Goal: Information Seeking & Learning: Learn about a topic

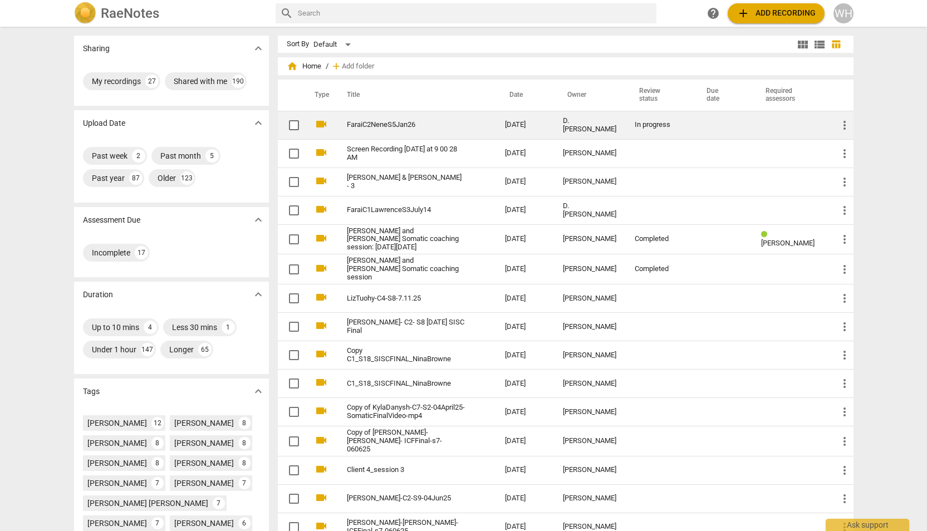
click at [425, 124] on link "FaraiC2NeneS5Jan26" at bounding box center [406, 125] width 118 height 8
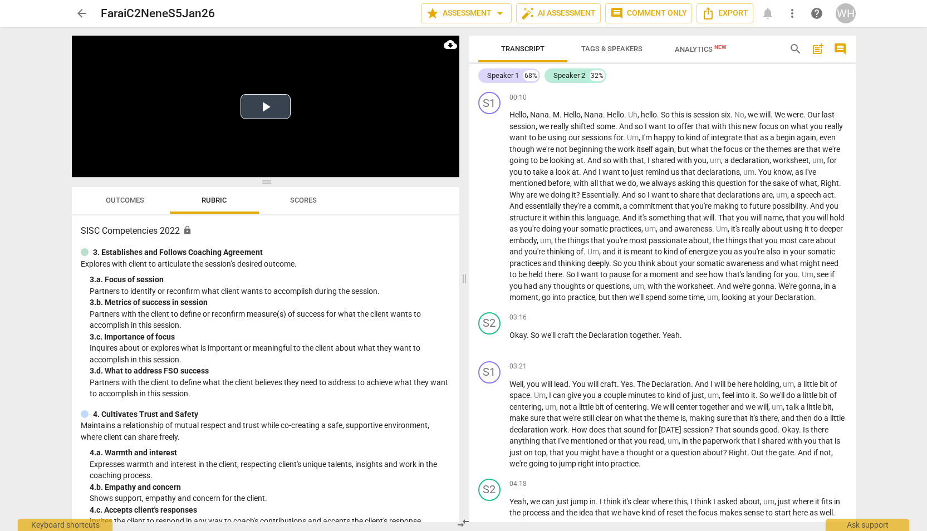
click at [265, 105] on button "Play Video" at bounding box center [266, 106] width 50 height 25
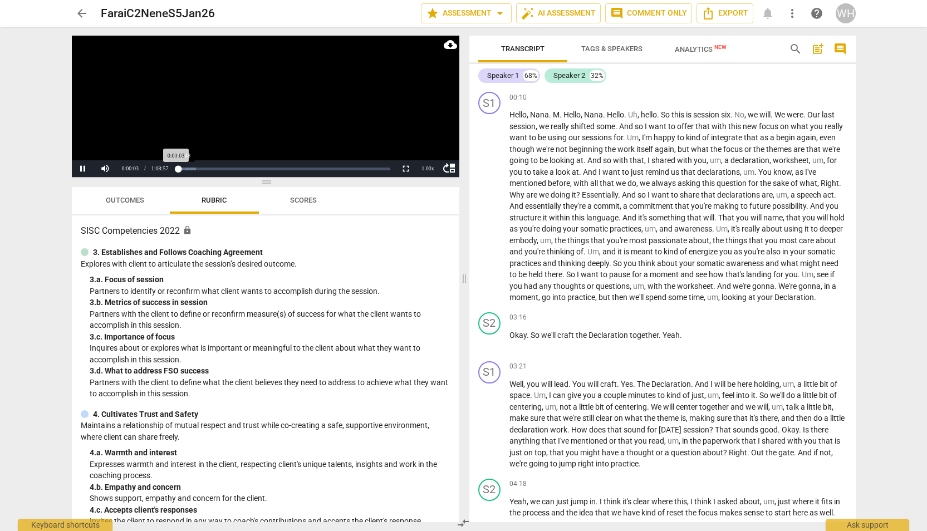
click at [184, 171] on div "Loaded : 0% Progress : 0.08%" at bounding box center [284, 168] width 221 height 17
click at [187, 171] on div "Loaded : 0% Progress : 0.17%" at bounding box center [284, 168] width 221 height 17
click at [185, 168] on div "Progress : 3.15%" at bounding box center [181, 169] width 7 height 3
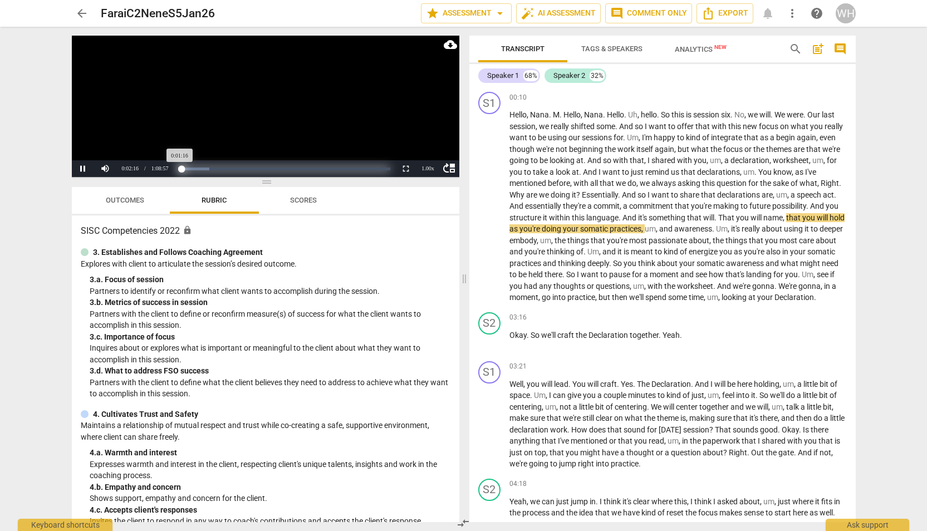
click at [182, 168] on div "Progress : 1.84%" at bounding box center [180, 169] width 4 height 3
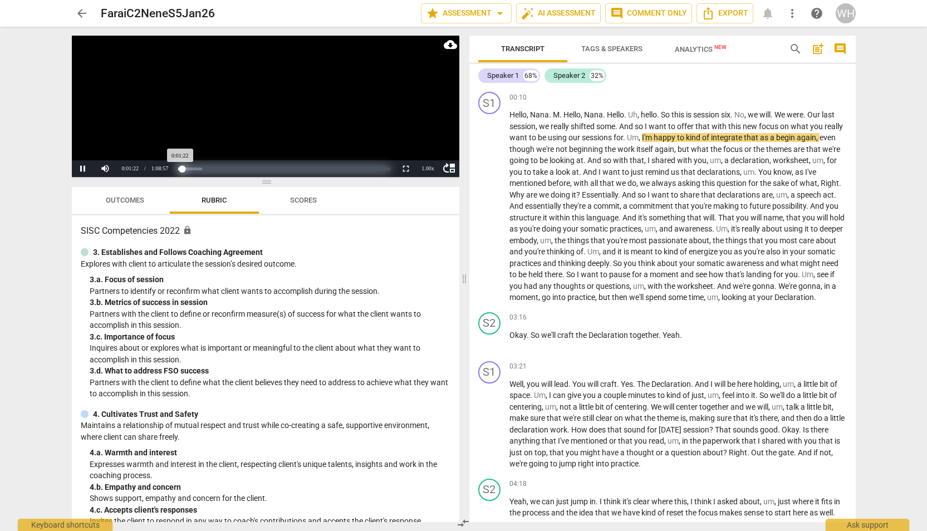
drag, startPoint x: 181, startPoint y: 169, endPoint x: 175, endPoint y: 168, distance: 5.6
click at [175, 168] on div "Loaded : 0% Progress : 2.00%" at bounding box center [284, 168] width 221 height 17
click at [178, 168] on div "Progress : 0.00%" at bounding box center [178, 169] width 0 height 3
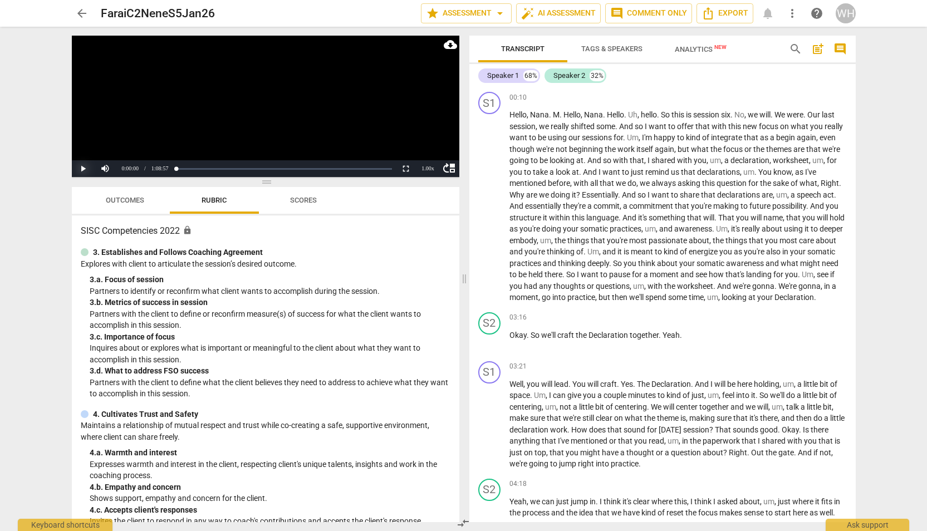
click at [81, 166] on button "Play" at bounding box center [83, 168] width 22 height 17
click at [426, 168] on div "1.00 x" at bounding box center [428, 168] width 22 height 17
click at [427, 148] on li "1.5x" at bounding box center [428, 142] width 22 height 12
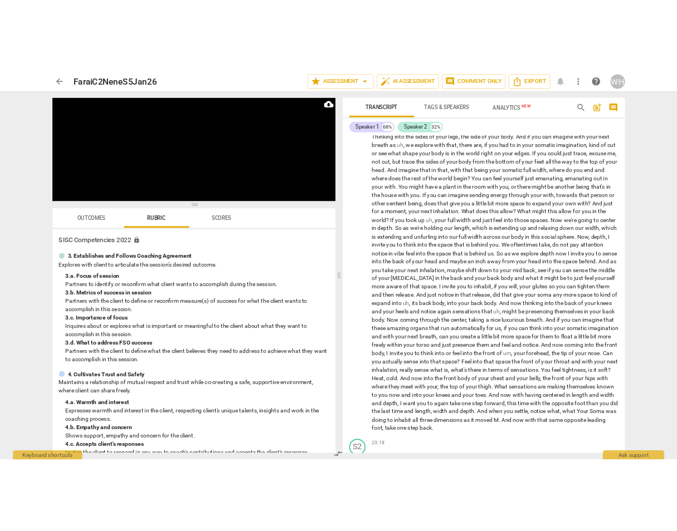
scroll to position [1357, 0]
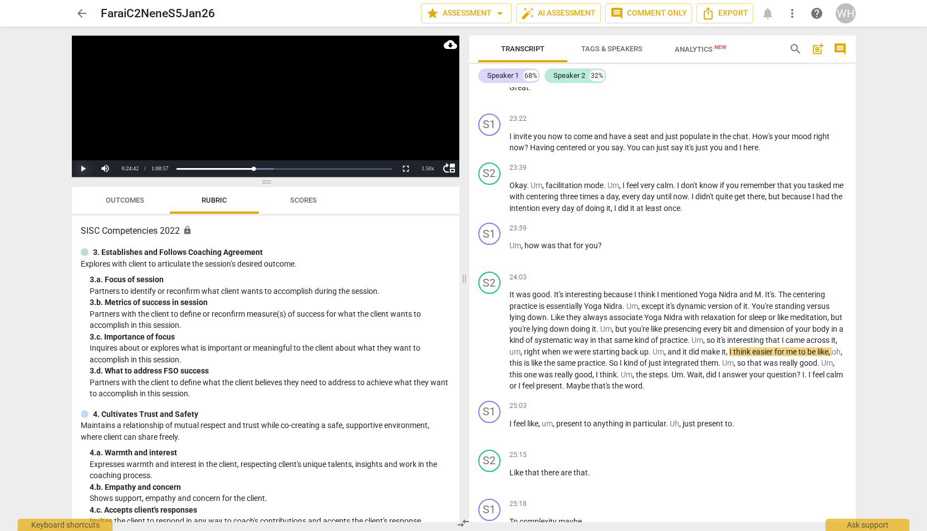
click at [84, 171] on button "Play" at bounding box center [83, 168] width 22 height 17
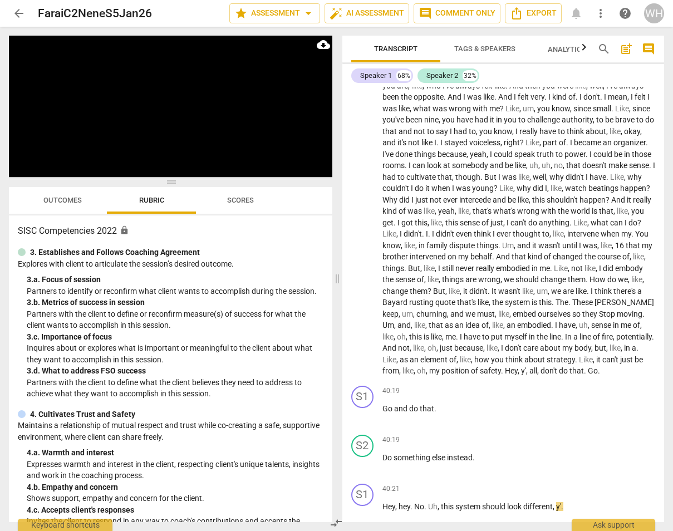
scroll to position [4671, 0]
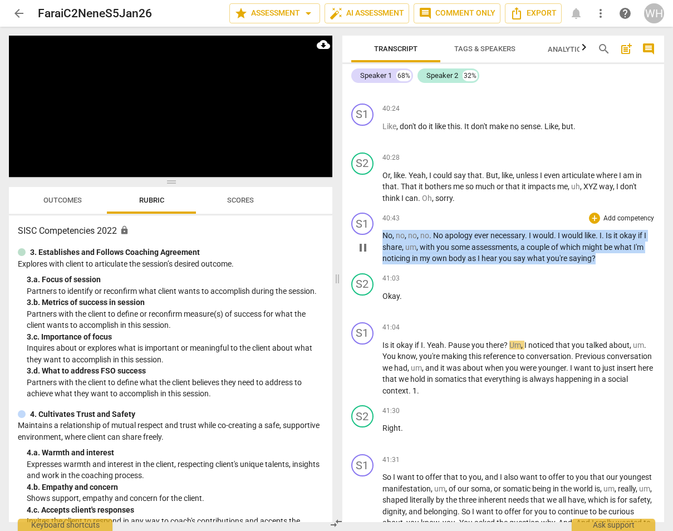
drag, startPoint x: 605, startPoint y: 224, endPoint x: 363, endPoint y: 214, distance: 242.0
click at [363, 214] on div "S1 play_arrow pause 40:43 + Add competency keyboard_arrow_right No , no , no , …" at bounding box center [504, 238] width 322 height 61
copy p "No , no , no , no . No apology ever necessary . I would . I would like . I . Is…"
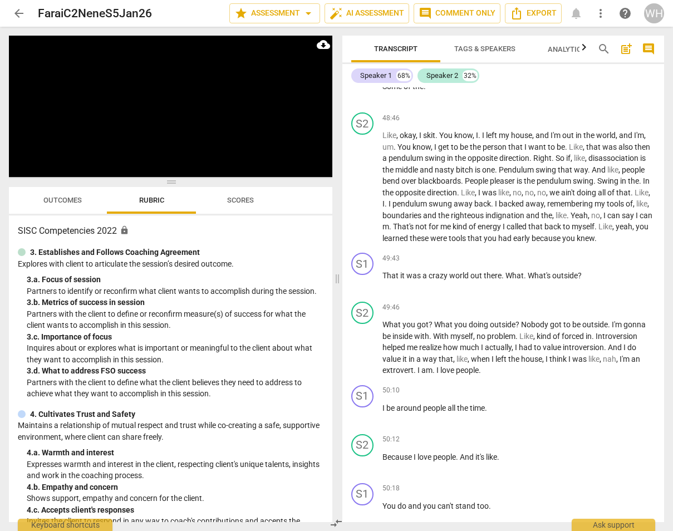
scroll to position [6912, 0]
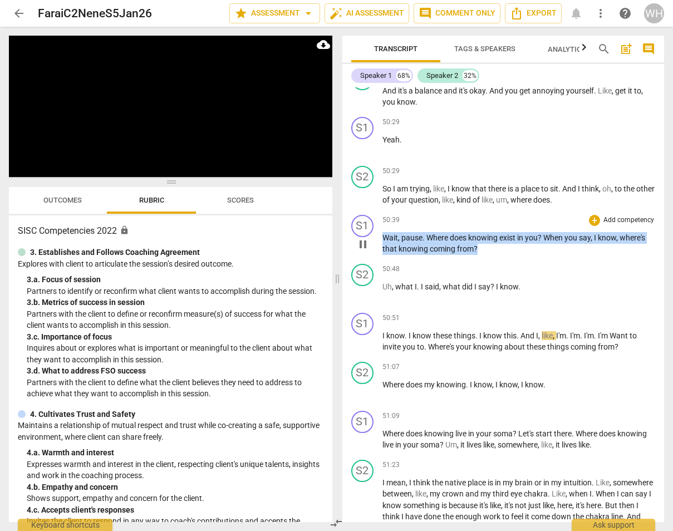
drag, startPoint x: 499, startPoint y: 211, endPoint x: 377, endPoint y: 191, distance: 123.1
click at [377, 211] on div "S1 play_arrow pause 50:39 + Add competency keyboard_arrow_right Wait , pause . …" at bounding box center [504, 235] width 322 height 49
copy p "Wait , pause . Where does knowing exist in you ? When you say , I know , where'…"
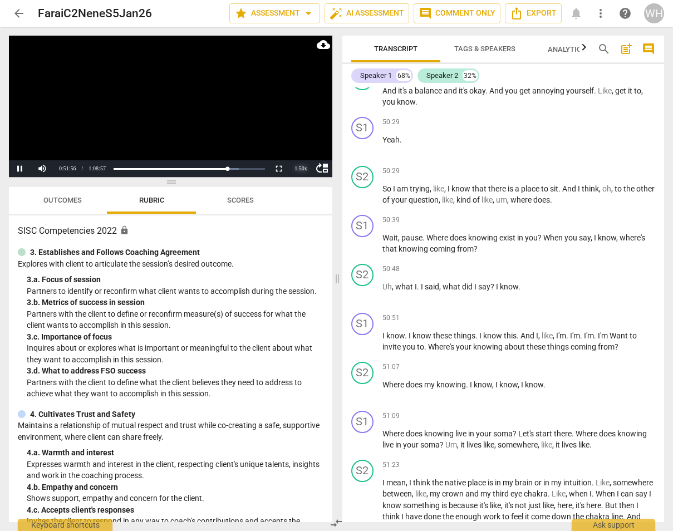
click at [302, 169] on div "1.50 x" at bounding box center [301, 168] width 22 height 17
click at [300, 154] on li "2x" at bounding box center [301, 155] width 22 height 12
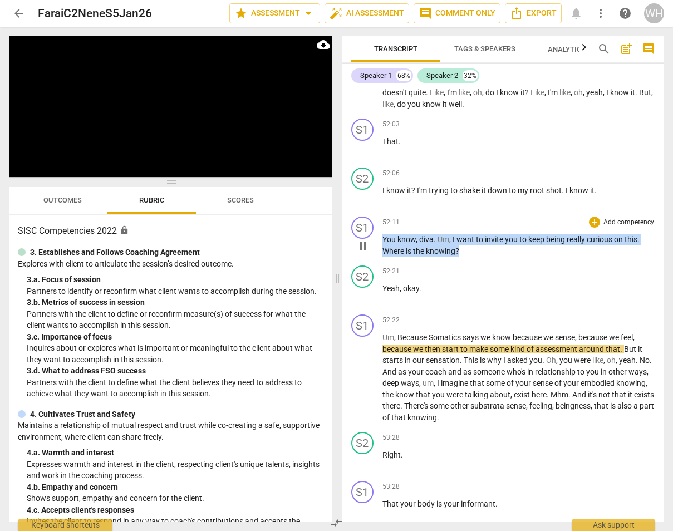
drag, startPoint x: 486, startPoint y: 207, endPoint x: 379, endPoint y: 199, distance: 106.7
click at [379, 212] on div "S1 play_arrow pause 52:11 + Add competency keyboard_arrow_right You know , diva…" at bounding box center [504, 236] width 322 height 49
copy p "You know , diva . Um , I want to invite you to keep being really curious on thi…"
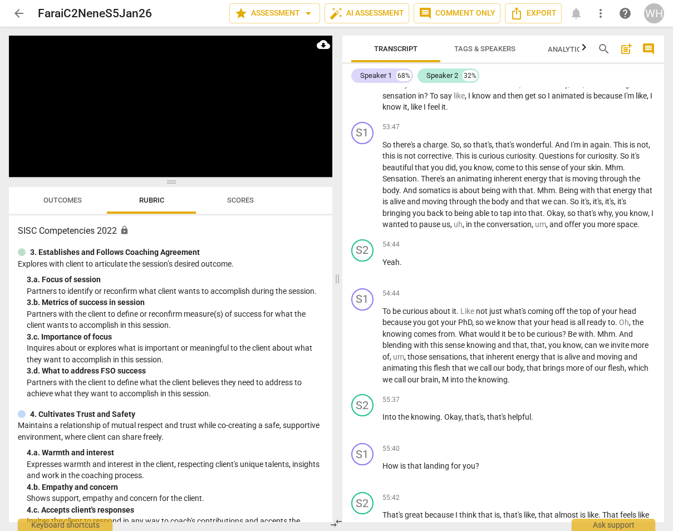
scroll to position [8272, 0]
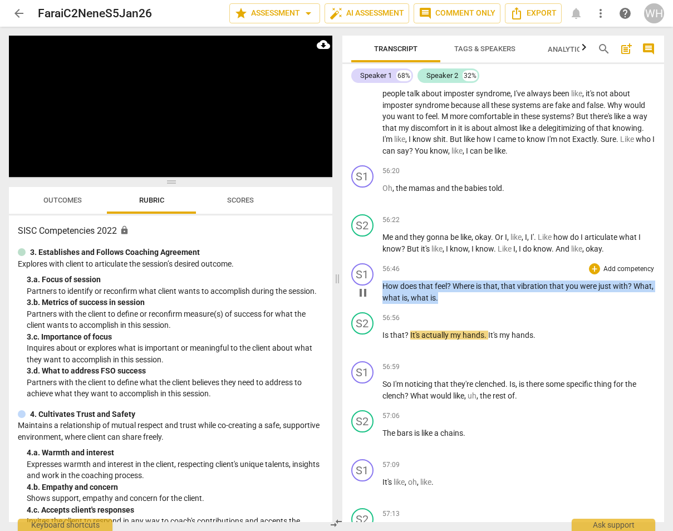
drag, startPoint x: 467, startPoint y: 240, endPoint x: 381, endPoint y: 231, distance: 86.3
click at [381, 259] on div "S1 play_arrow pause 56:46 + Add competency keyboard_arrow_right How does that f…" at bounding box center [504, 283] width 322 height 49
copy p "How does that feel ? Where is that , that vibration that you were just with ? W…"
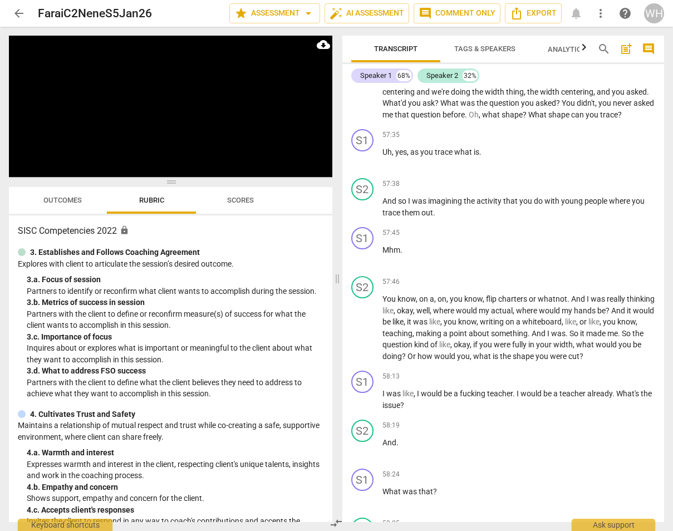
scroll to position [9160, 0]
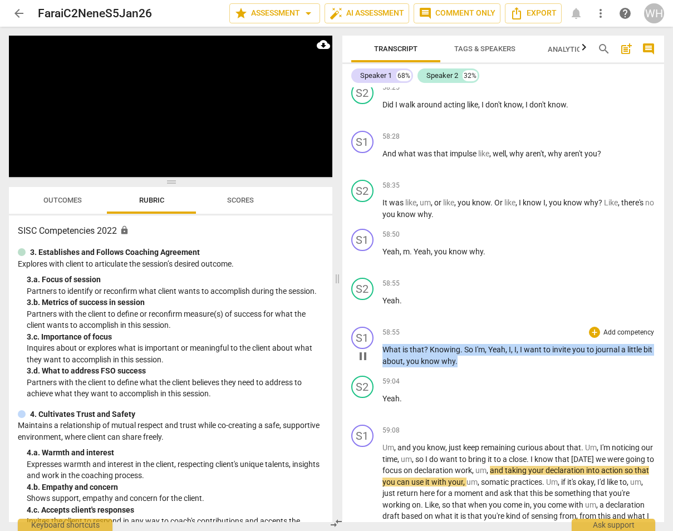
drag, startPoint x: 482, startPoint y: 298, endPoint x: 375, endPoint y: 289, distance: 106.8
click at [375, 322] on div "S1 play_arrow pause 58:55 + Add competency keyboard_arrow_right What is that ? …" at bounding box center [504, 346] width 322 height 49
copy p "What is that ? Knowing . So I'm , [PERSON_NAME] , I , I , I want to invite you …"
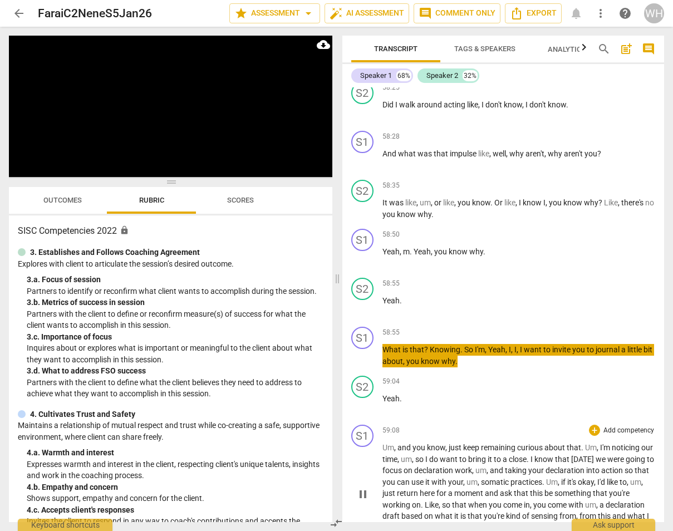
scroll to position [9629, 0]
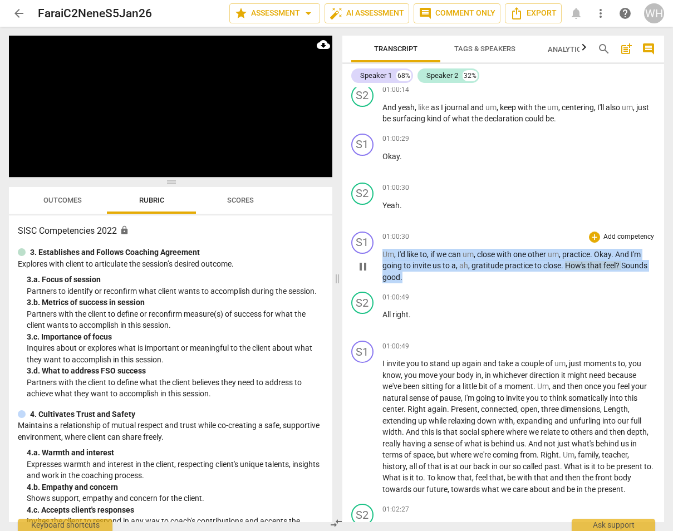
drag, startPoint x: 417, startPoint y: 215, endPoint x: 378, endPoint y: 190, distance: 46.8
click at [378, 227] on div "S1 play_arrow pause 01:00:30 + Add competency keyboard_arrow_right Um , I'd lik…" at bounding box center [504, 257] width 322 height 61
copy p "Um , I'd like to , if we can um , close with one other um , practice . Okay . A…"
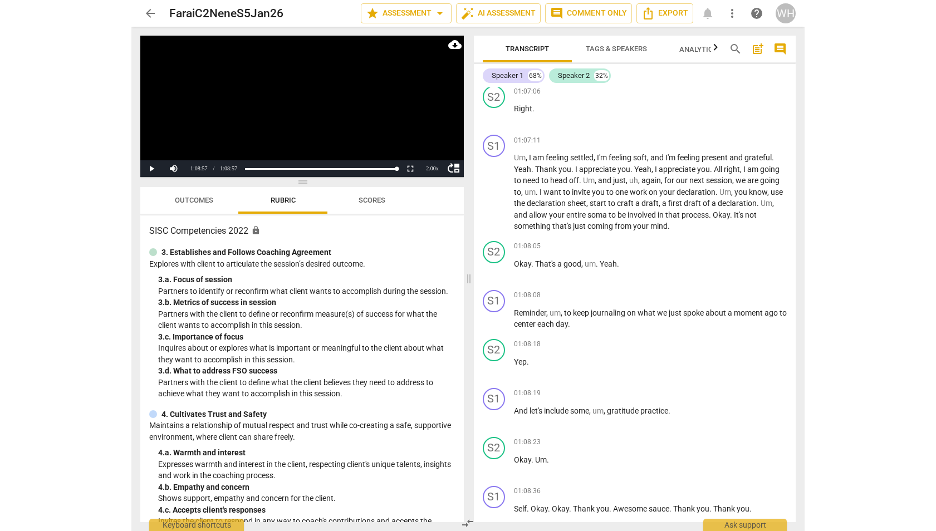
scroll to position [9806, 0]
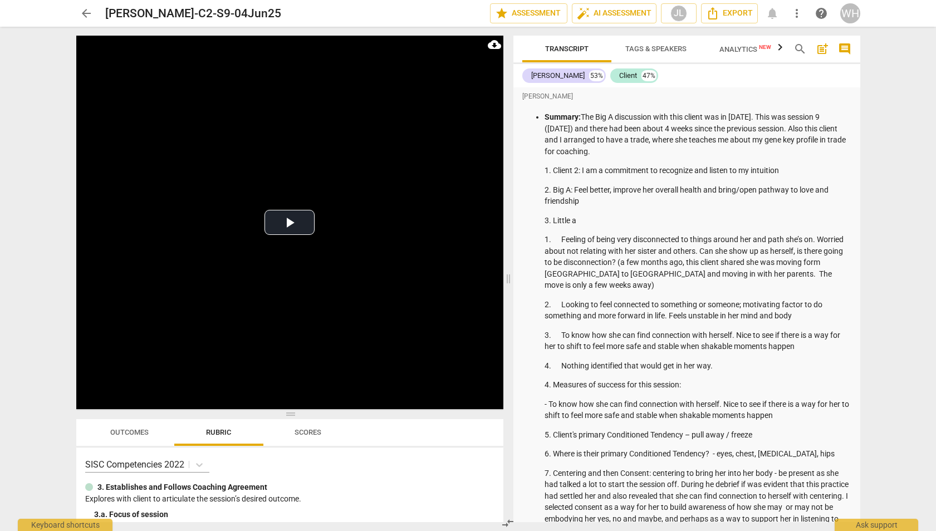
scroll to position [12811, 0]
